Goal: Task Accomplishment & Management: Manage account settings

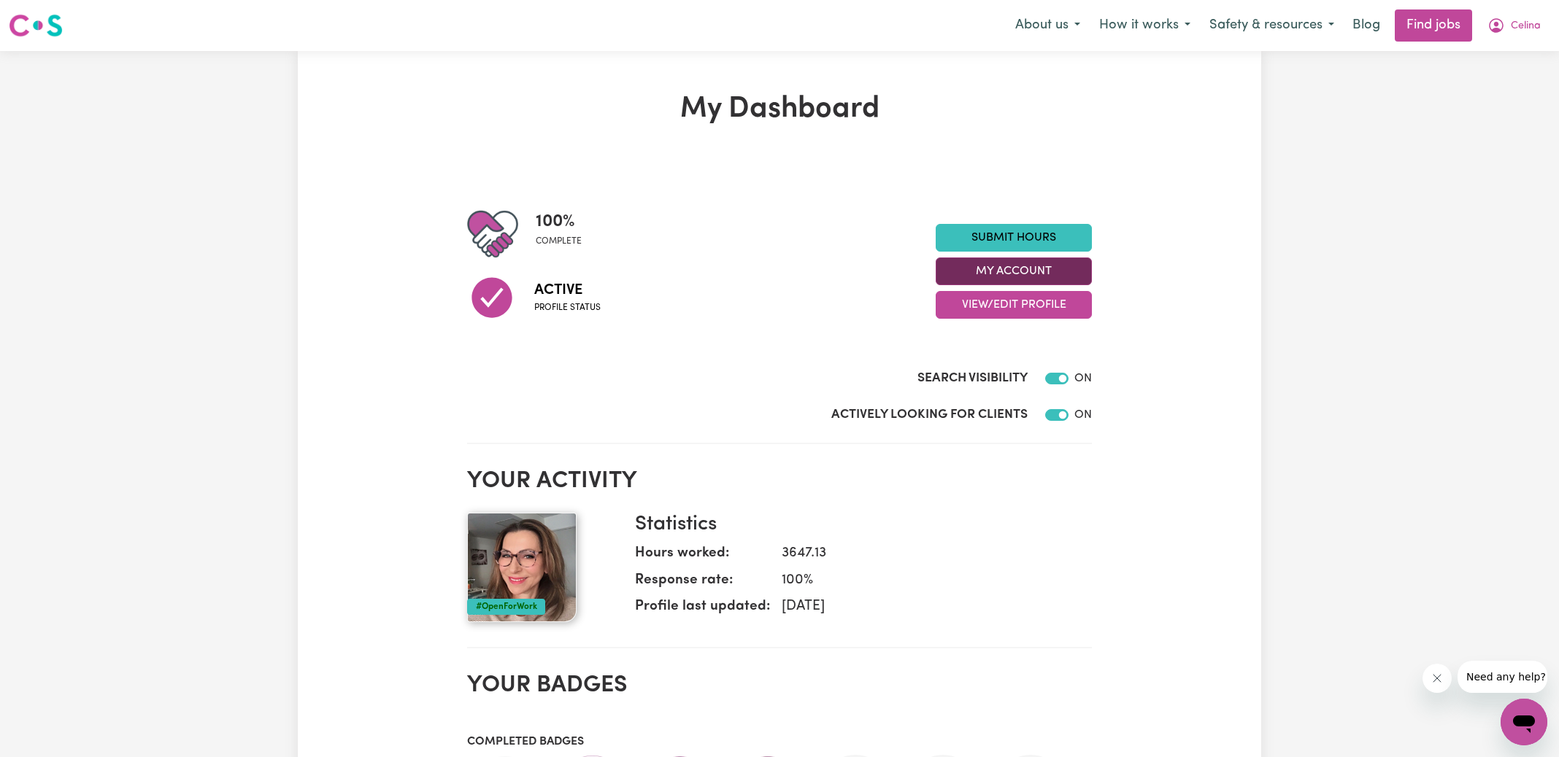
click at [1019, 277] on button "My Account" at bounding box center [1014, 272] width 156 height 28
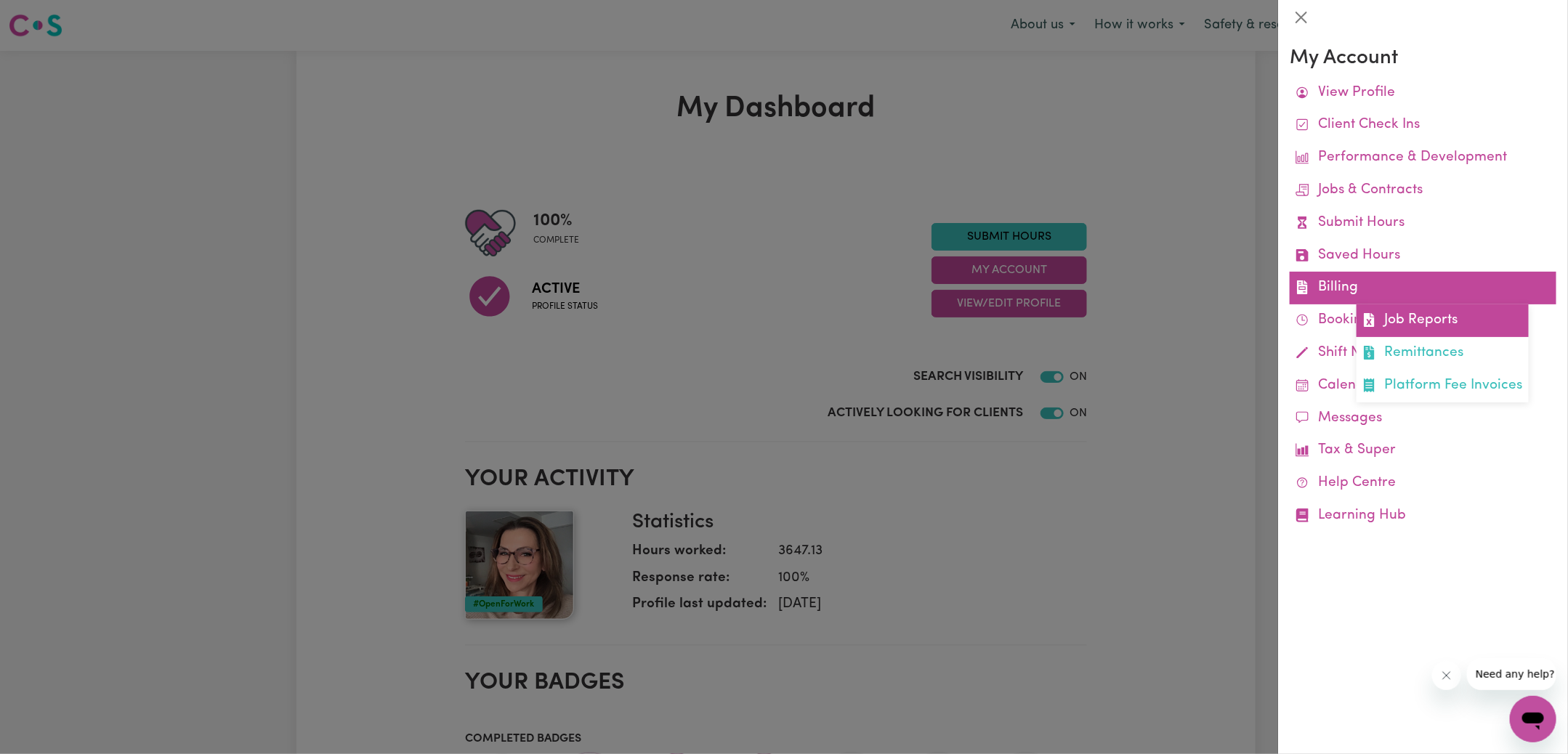
click at [1374, 324] on icon at bounding box center [1369, 321] width 14 height 14
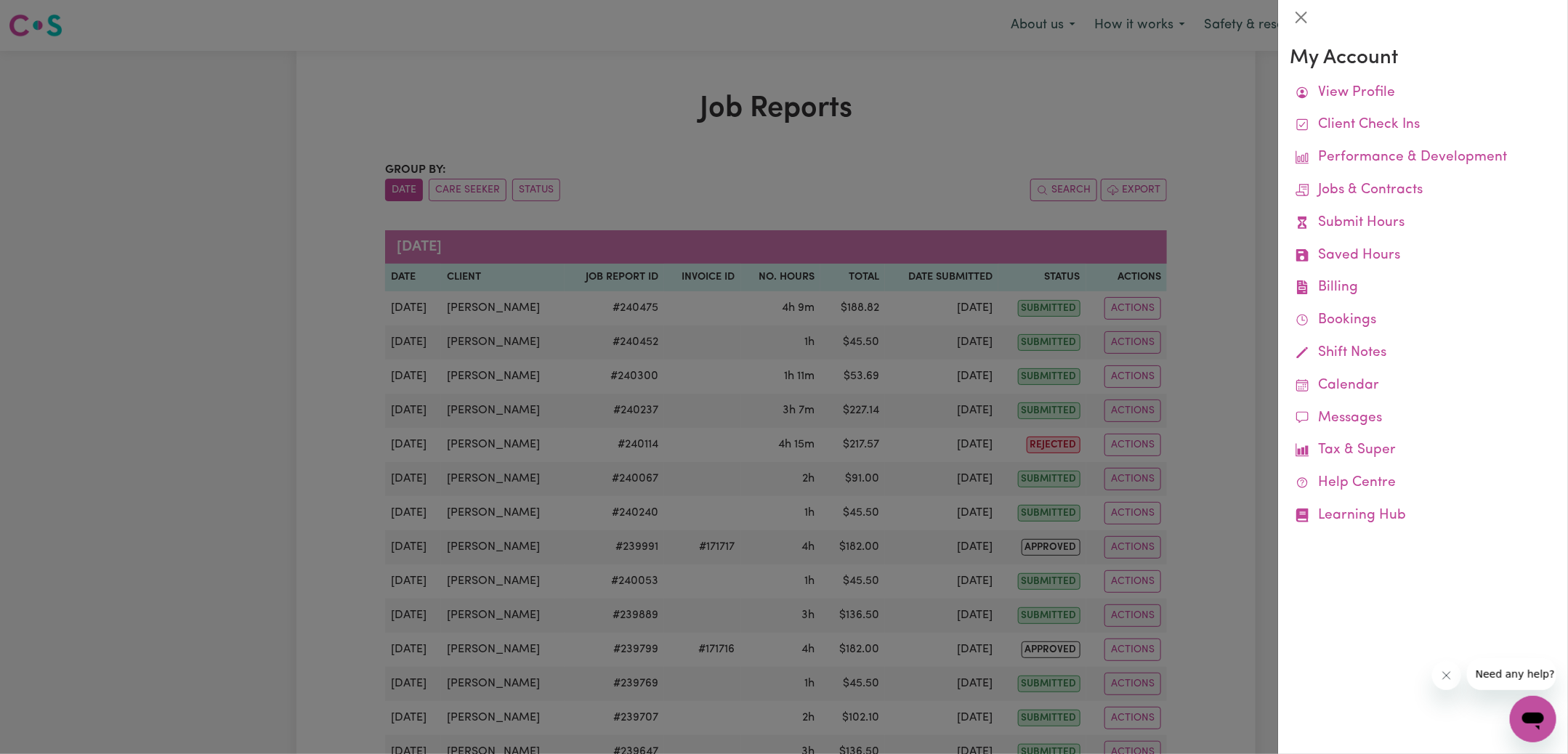
click at [533, 91] on div at bounding box center [784, 377] width 1568 height 754
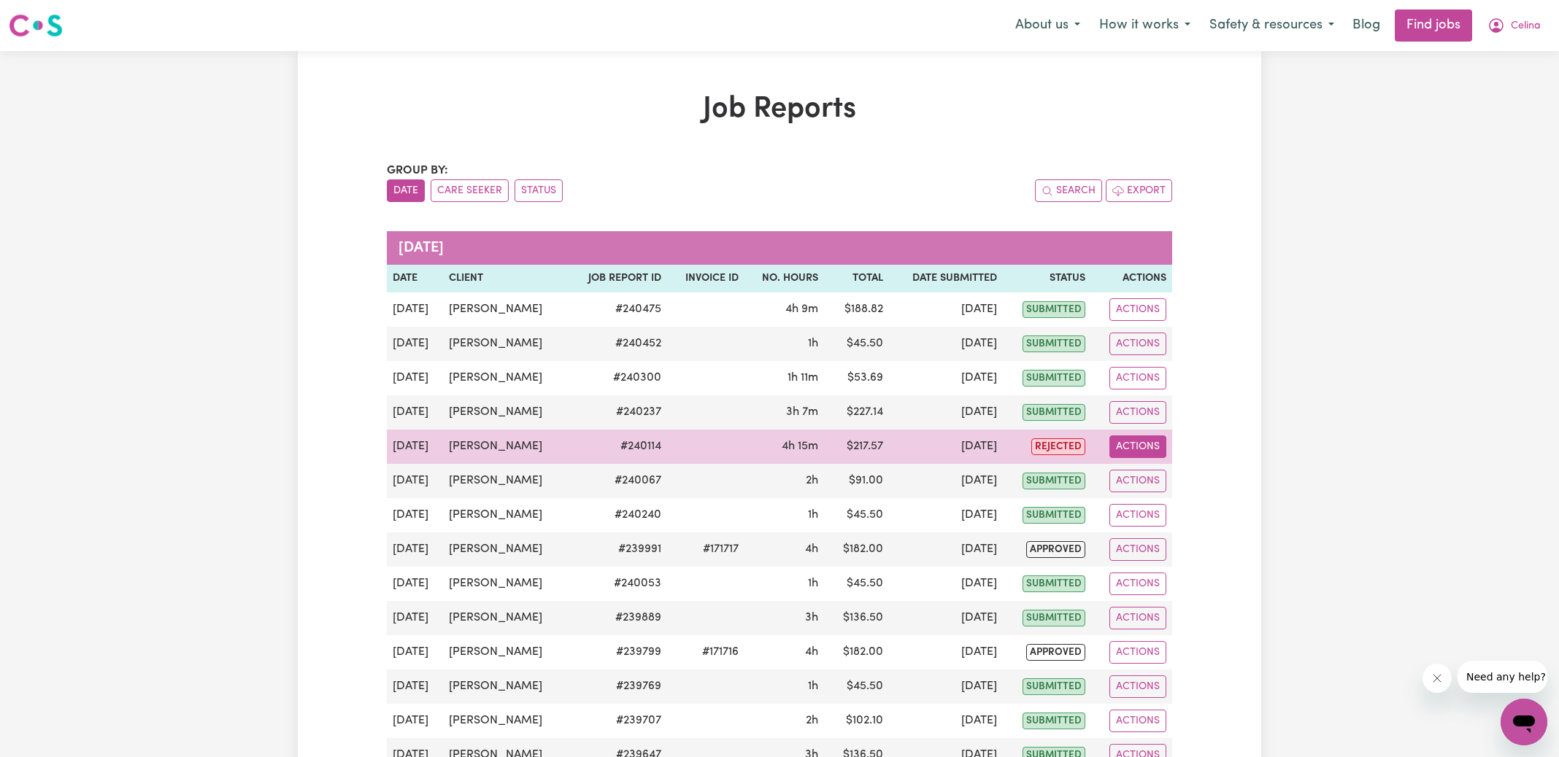
click at [1133, 444] on button "Actions" at bounding box center [1137, 447] width 57 height 23
click at [1183, 478] on link "View Job Report" at bounding box center [1167, 480] width 125 height 29
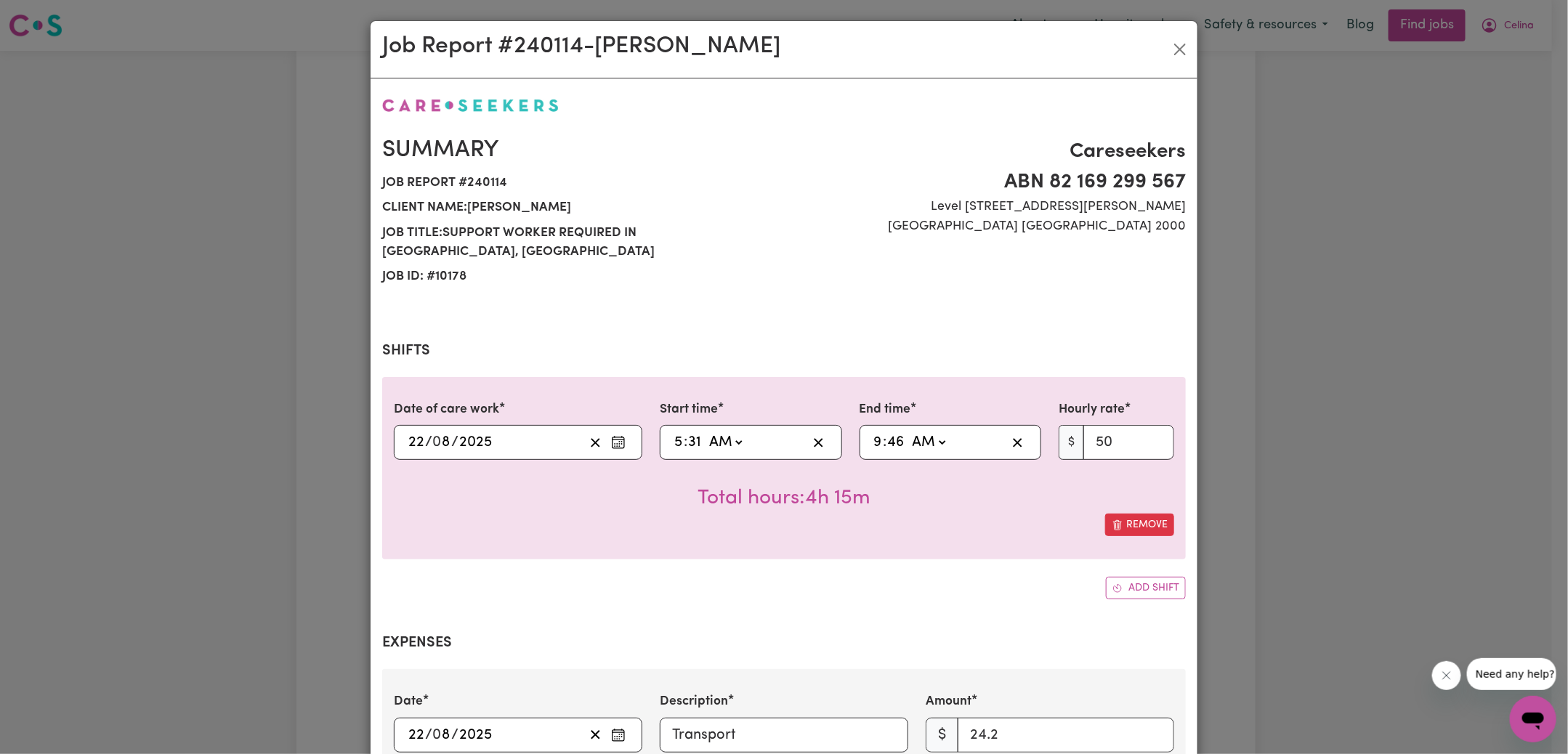
select select "50-Weekday"
click at [687, 431] on input "31" at bounding box center [694, 442] width 15 height 22
type input "05:03"
type input "3"
type input "05:30"
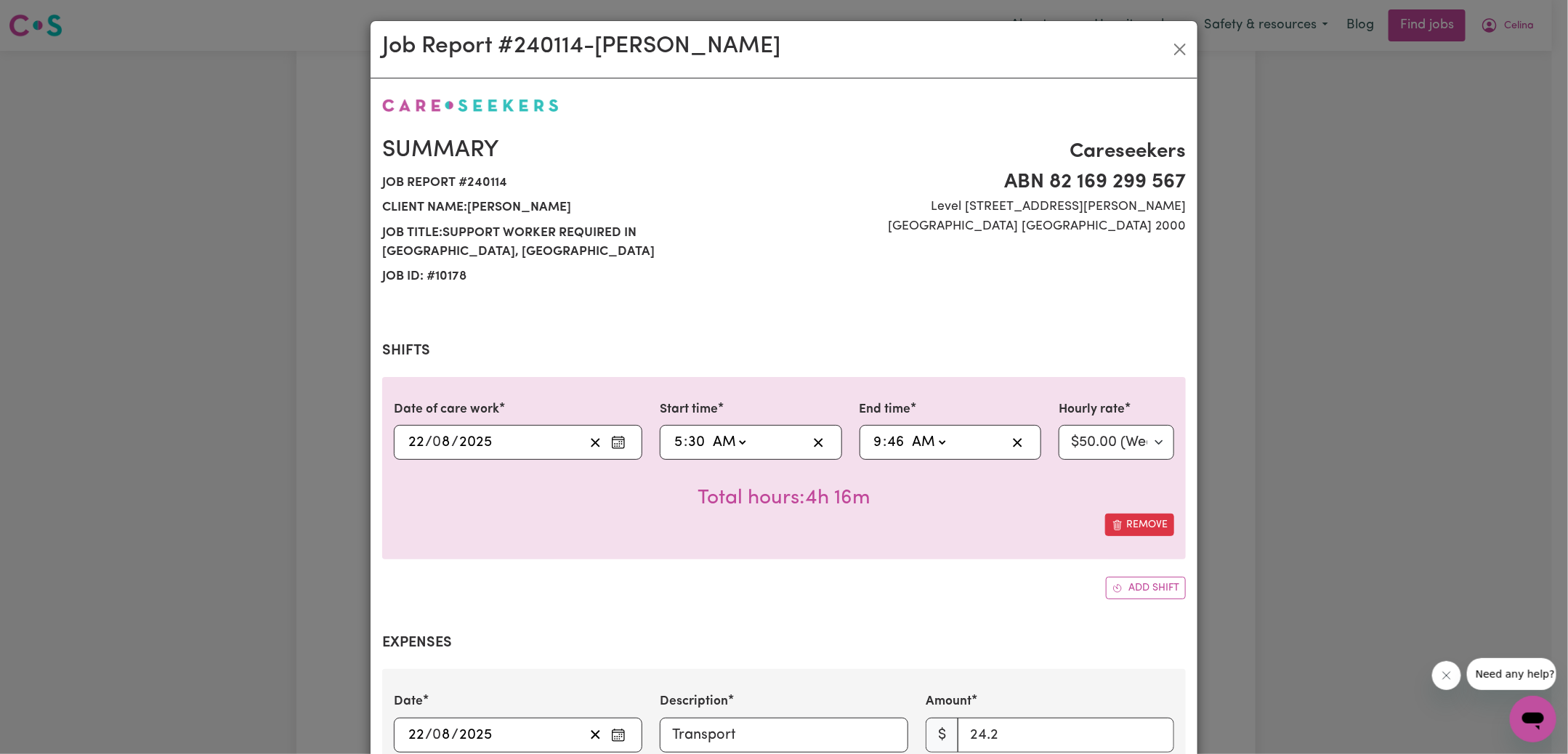
type input "30"
click at [887, 431] on input "46" at bounding box center [896, 442] width 18 height 22
type input "09:03"
type input "3"
type input "09:30"
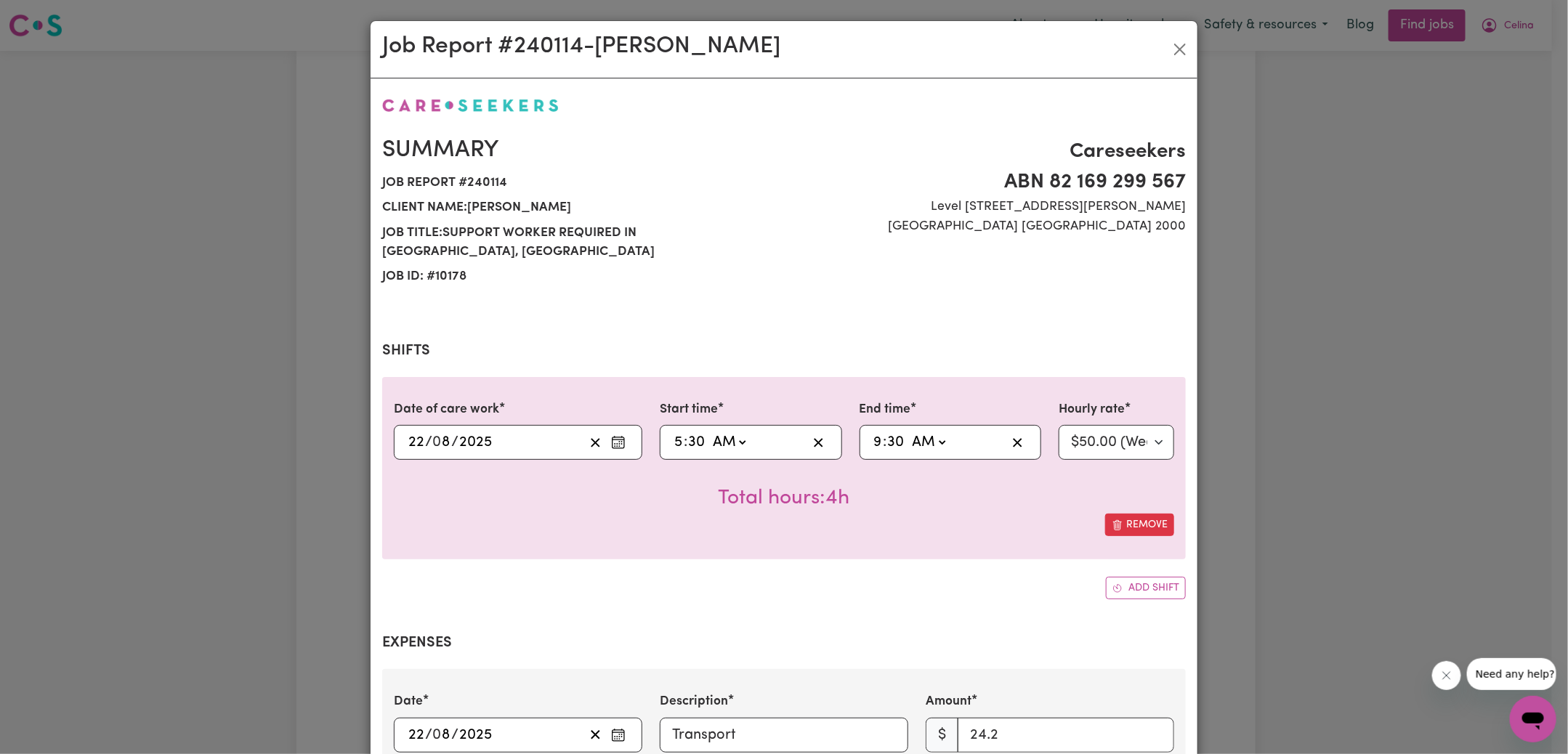
type input "30"
click at [880, 523] on div "Date of care work [DATE] 22 / 0 8 / 2025 Start time 05:30 5 : 30 AM PM End time…" at bounding box center [784, 468] width 803 height 182
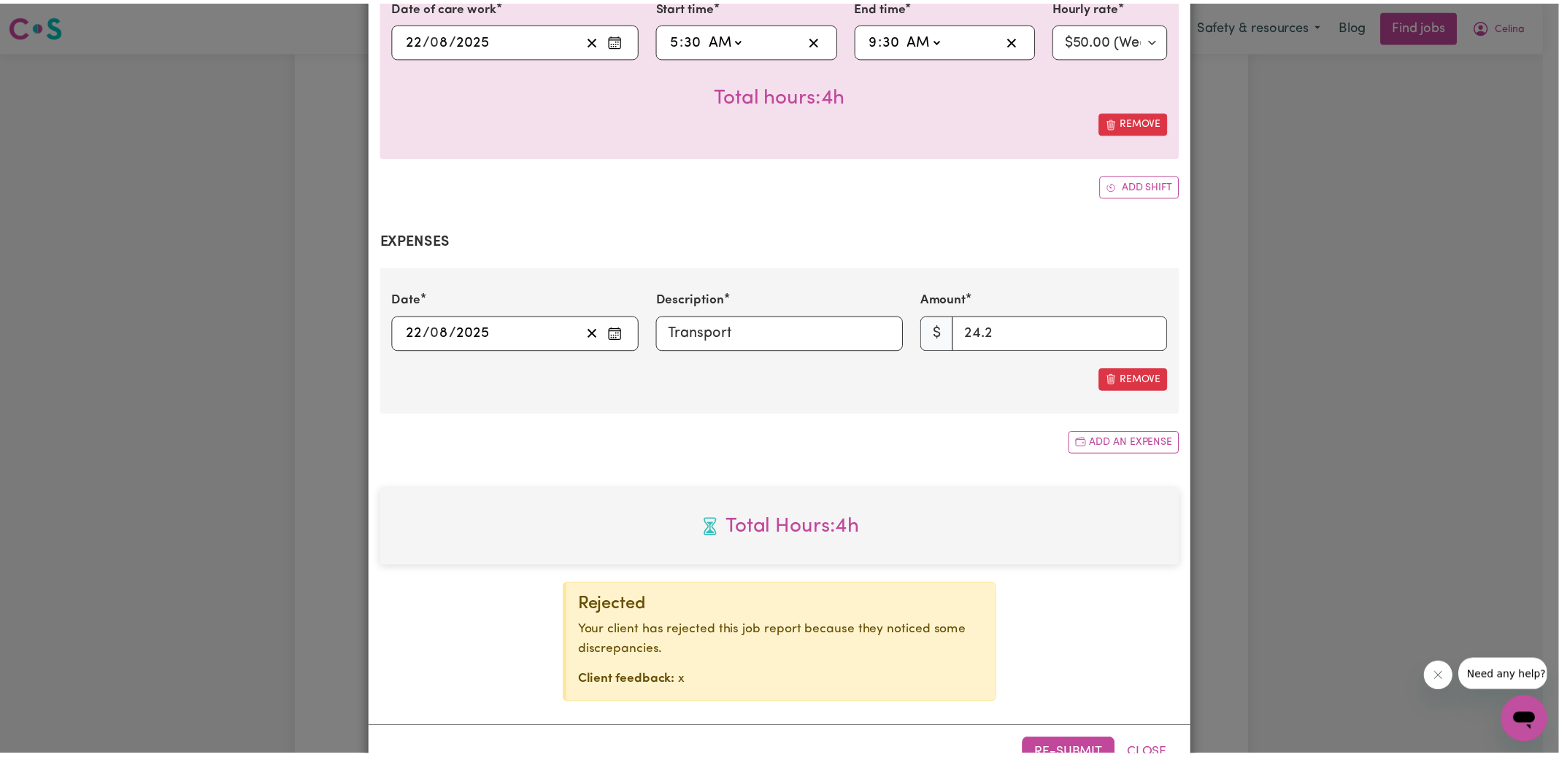
scroll to position [431, 0]
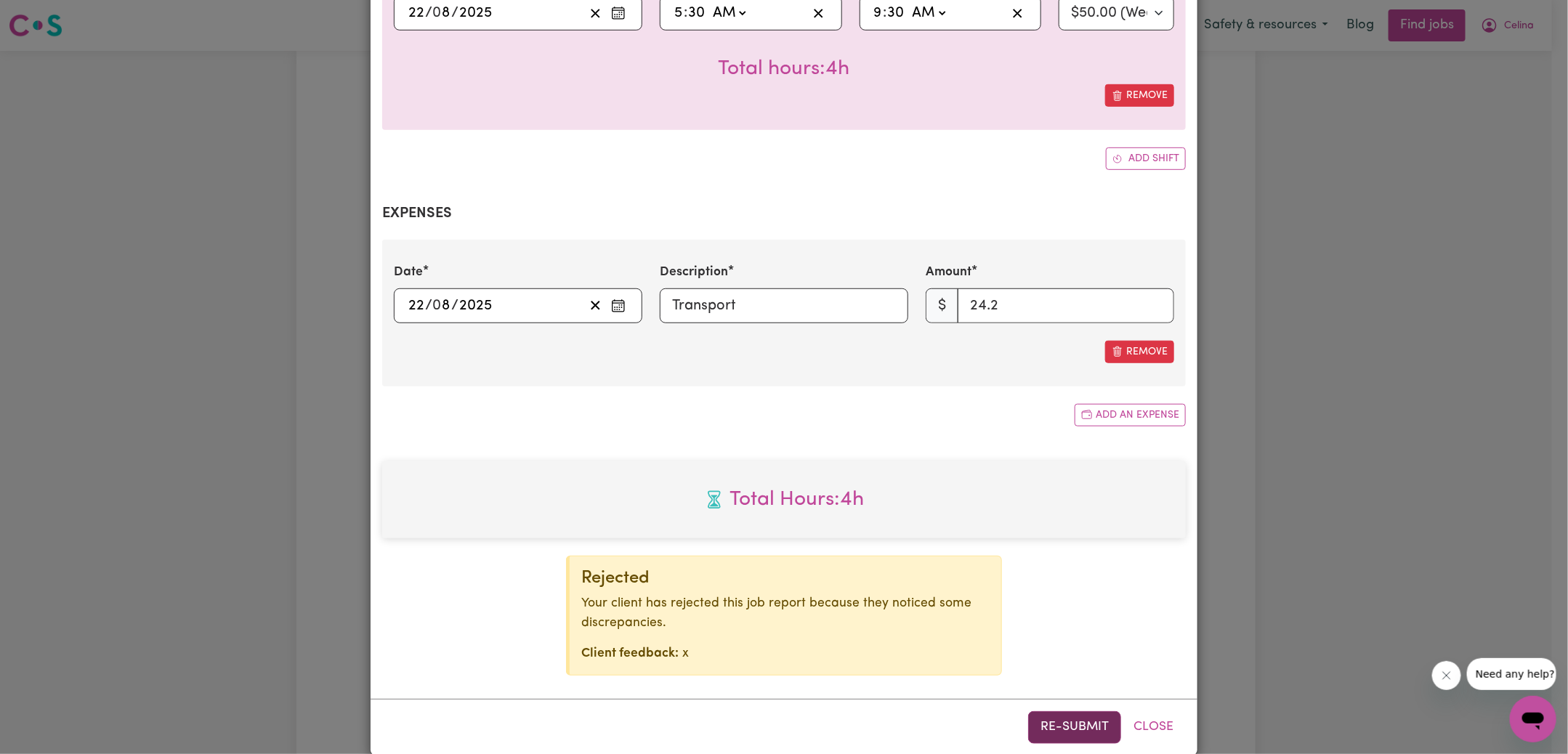
click at [1039, 711] on button "Re-submit" at bounding box center [1074, 727] width 93 height 32
drag, startPoint x: 1383, startPoint y: 335, endPoint x: 1382, endPoint y: 305, distance: 30.0
click at [1384, 334] on div "Job Report # 240114 - [PERSON_NAME] Summary Job report # 240114 Client name: [P…" at bounding box center [784, 377] width 1568 height 754
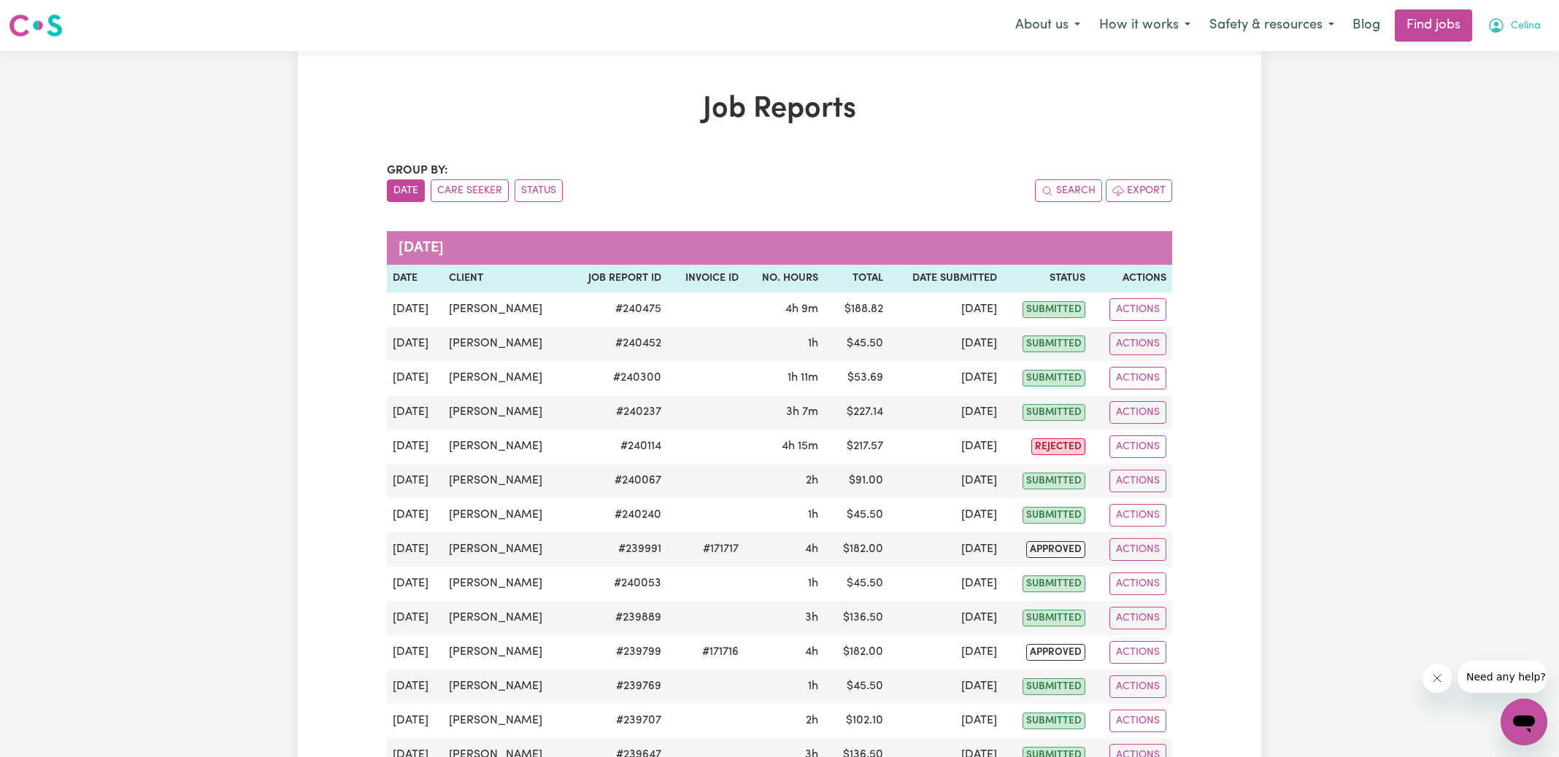
click at [1493, 26] on icon "My Account" at bounding box center [1496, 26] width 18 height 18
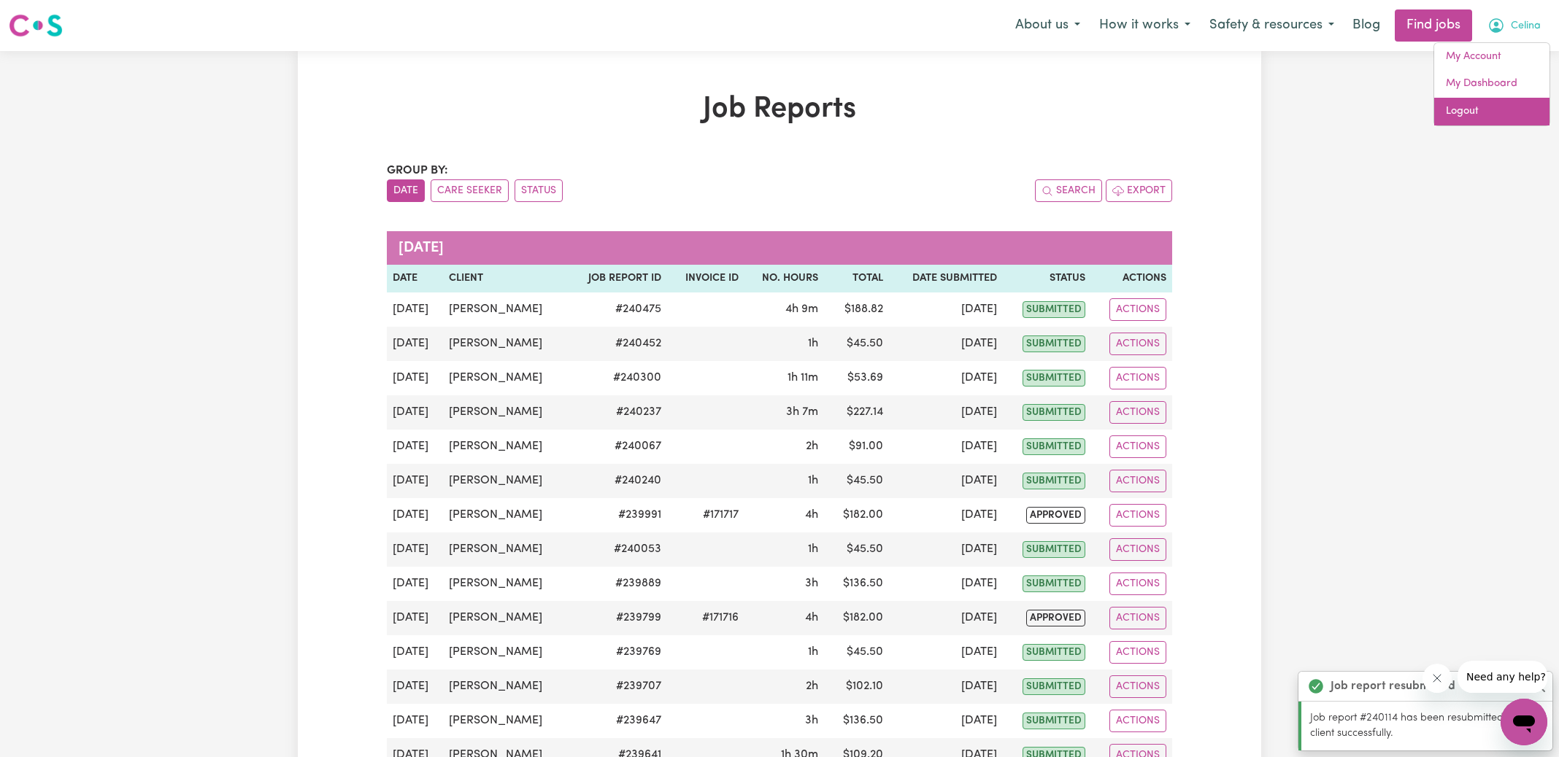
click at [1476, 109] on link "Logout" at bounding box center [1491, 112] width 115 height 28
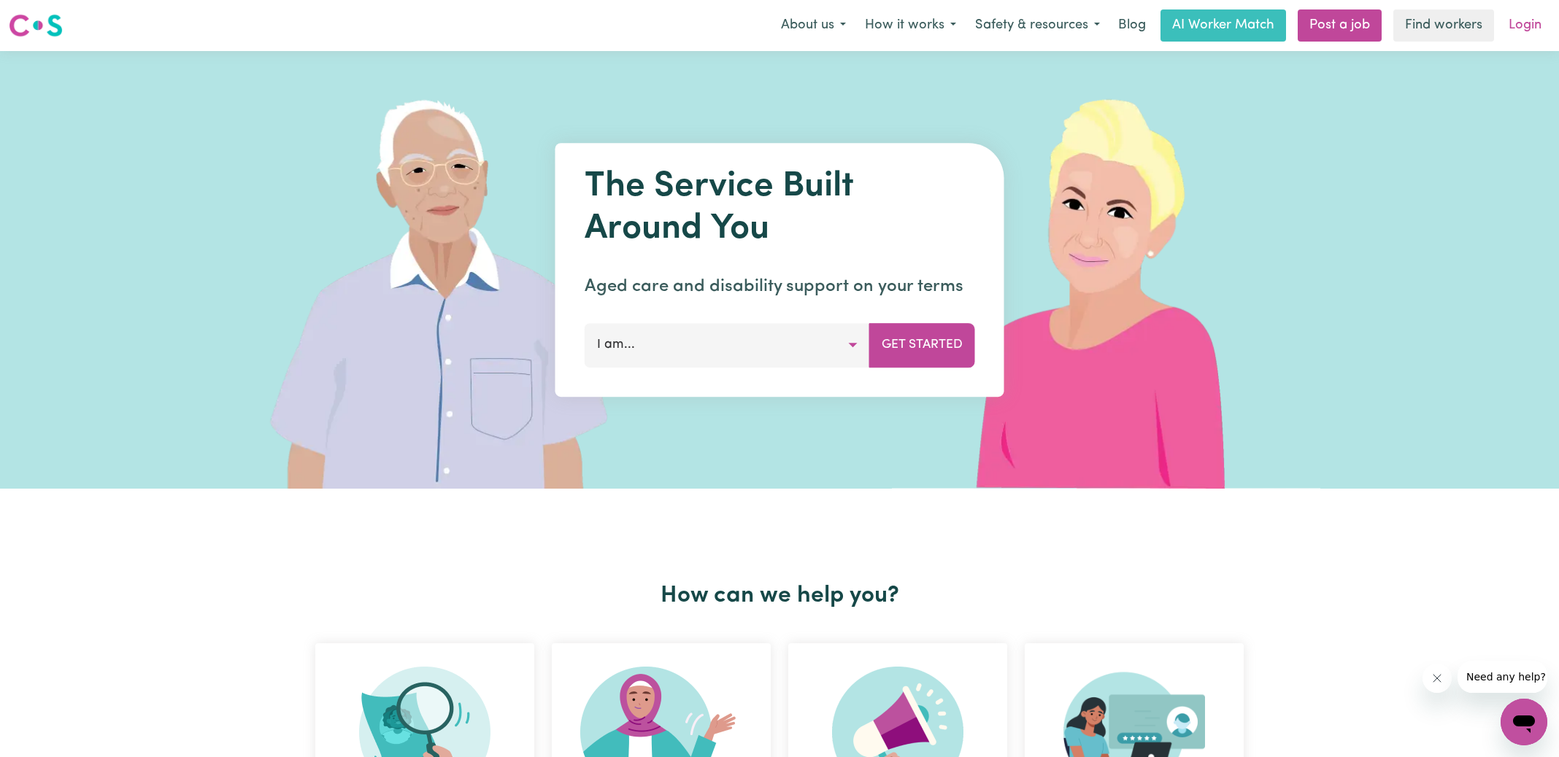
click at [1540, 23] on link "Login" at bounding box center [1525, 25] width 50 height 32
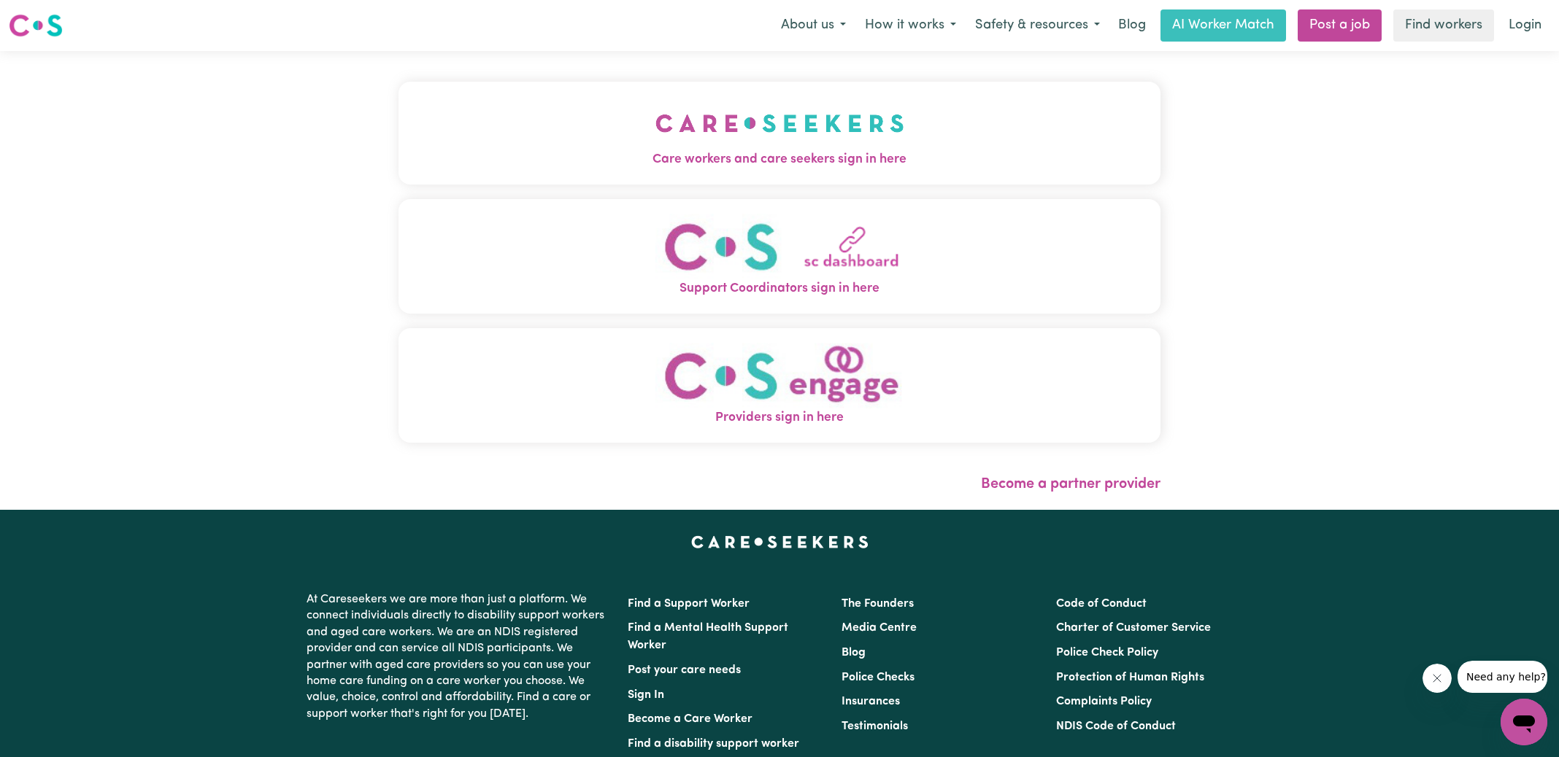
click at [604, 152] on span "Care workers and care seekers sign in here" at bounding box center [779, 159] width 762 height 19
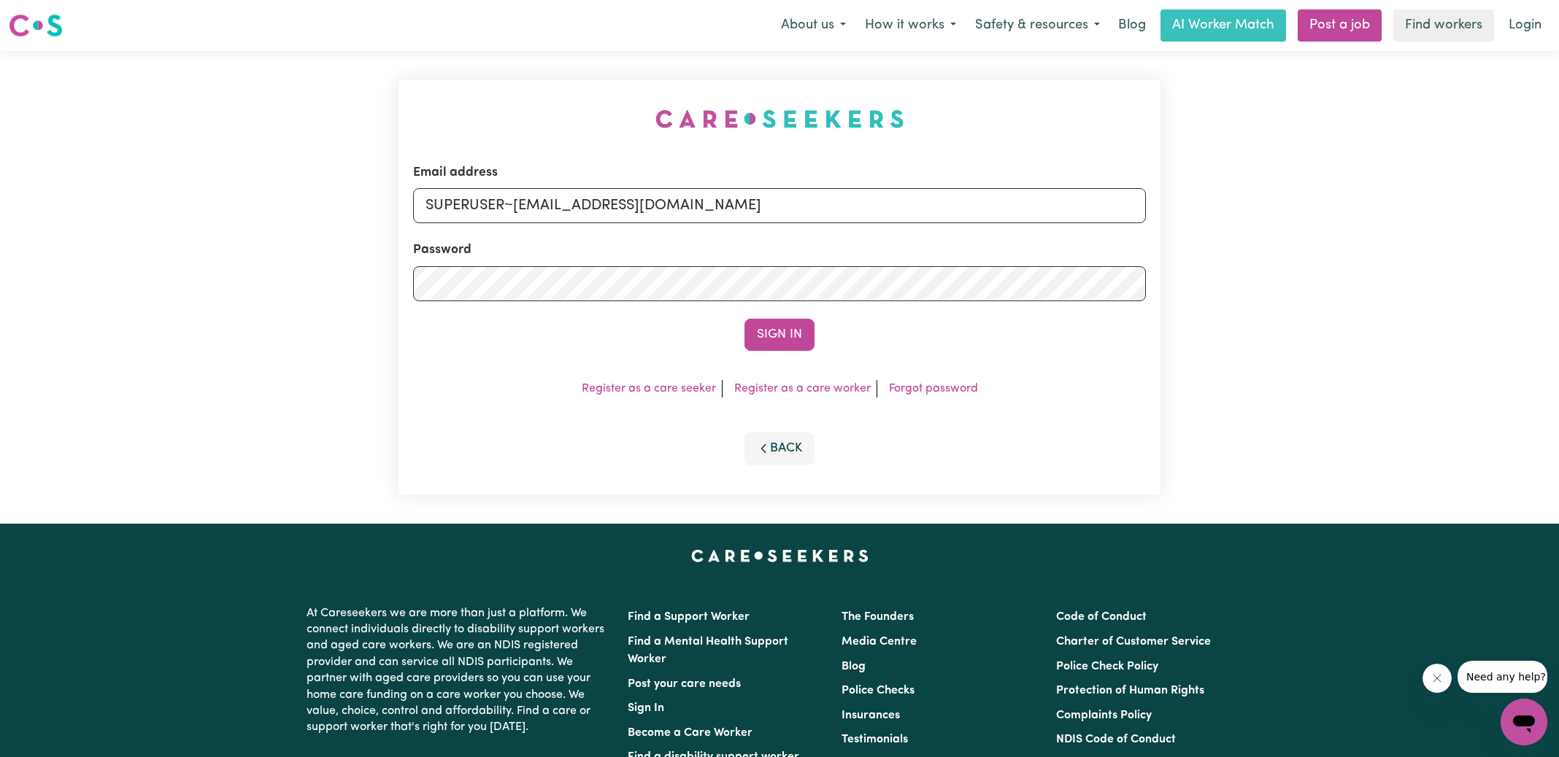
click at [387, 101] on div "Email address SUPERUSER~[EMAIL_ADDRESS][DOMAIN_NAME] Password Sign In Register …" at bounding box center [779, 287] width 1559 height 473
drag, startPoint x: 515, startPoint y: 204, endPoint x: 1172, endPoint y: 234, distance: 657.4
click at [1172, 234] on div "Email address SUPERUSER~[EMAIL_ADDRESS][DOMAIN_NAME] Password Sign In Register …" at bounding box center [779, 287] width 1559 height 473
type input "[EMAIL_ADDRESS][DOMAIN_NAME]"
click at [744, 319] on button "Sign In" at bounding box center [779, 335] width 70 height 32
